Goal: Task Accomplishment & Management: Manage account settings

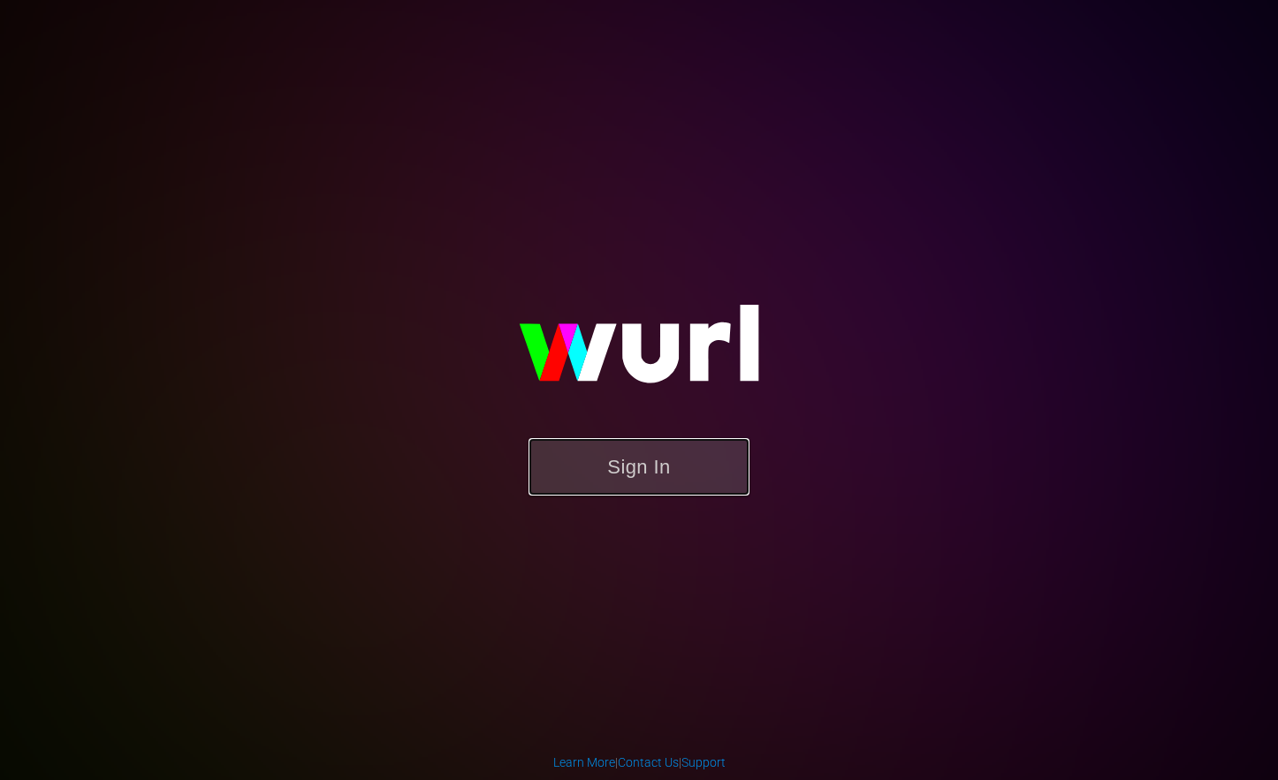
click at [651, 469] on button "Sign In" at bounding box center [638, 466] width 221 height 57
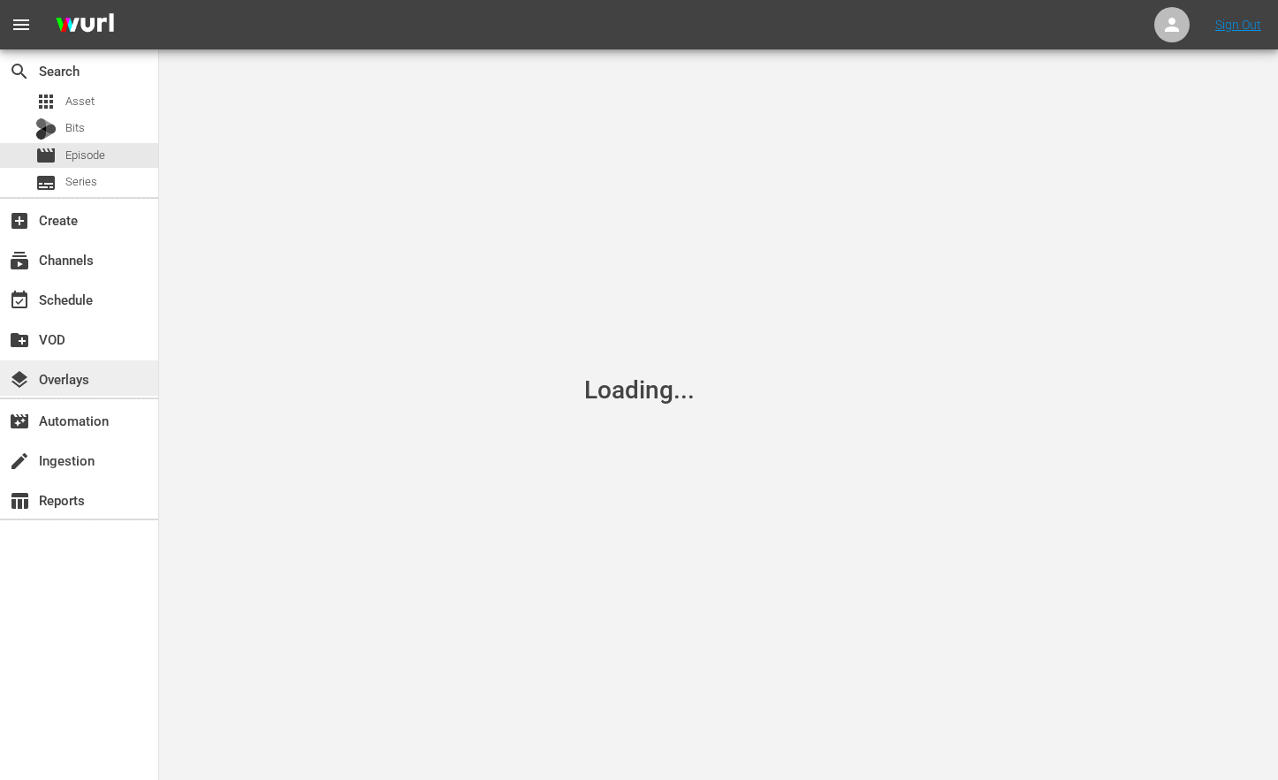
click at [65, 376] on div "layers Overlays" at bounding box center [49, 376] width 99 height 16
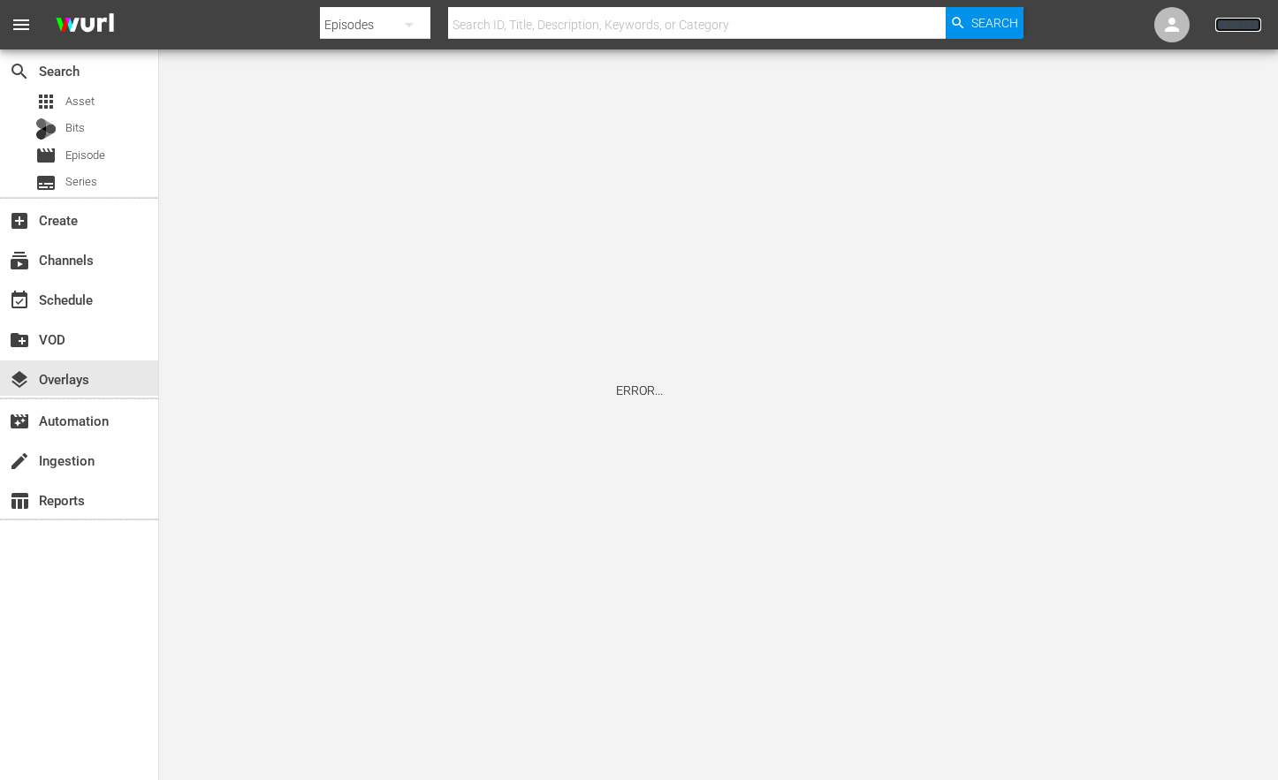
click at [1239, 20] on link "Sign Out" at bounding box center [1238, 25] width 46 height 14
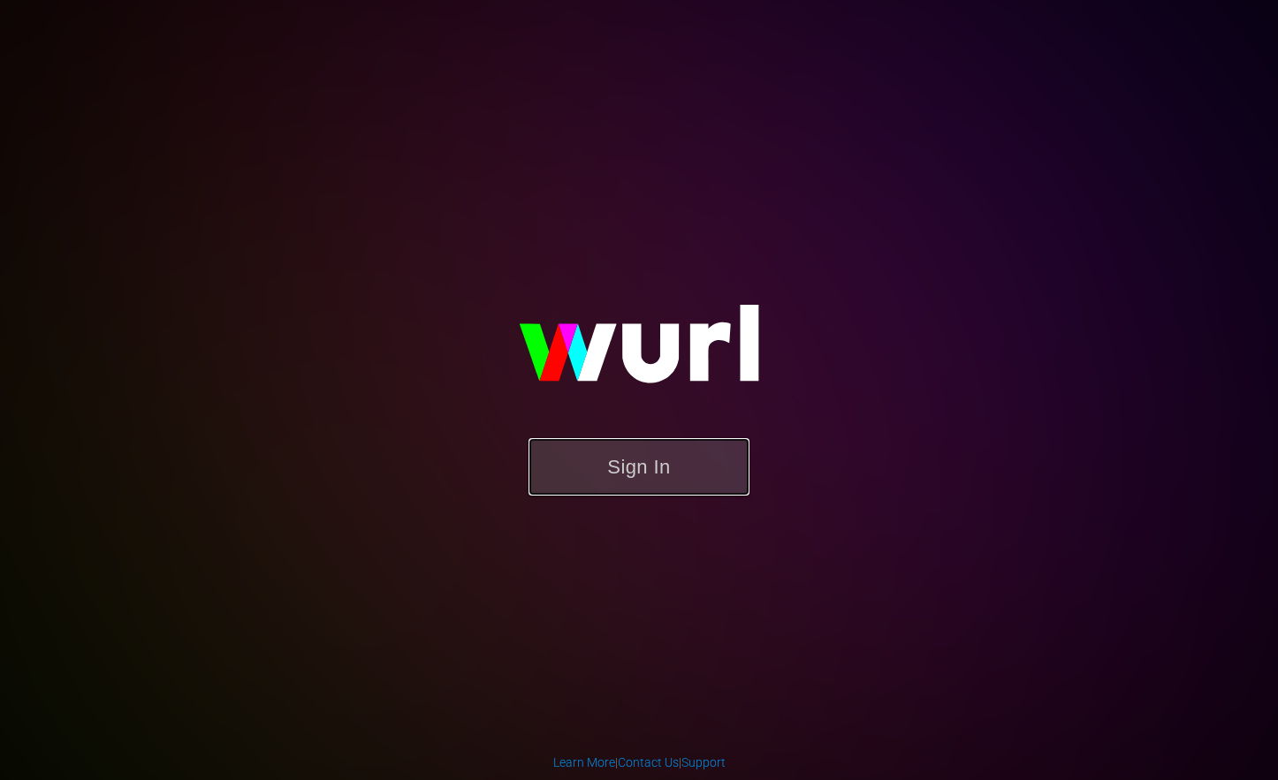
click at [617, 472] on button "Sign In" at bounding box center [638, 466] width 221 height 57
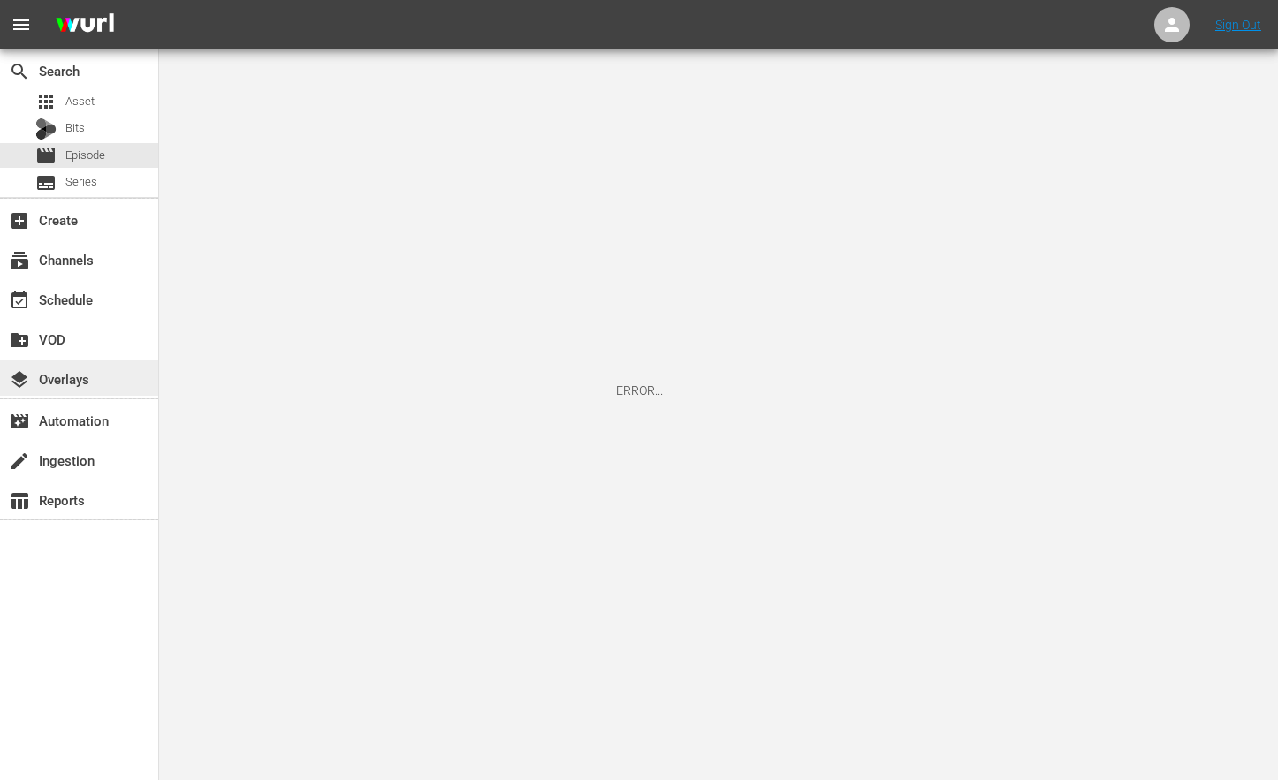
click at [76, 368] on div "layers Overlays" at bounding box center [49, 376] width 99 height 16
